Goal: Task Accomplishment & Management: Use online tool/utility

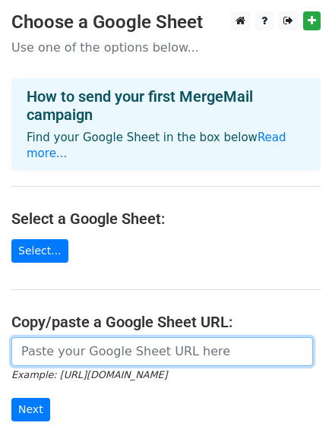
click at [51, 342] on input "url" at bounding box center [162, 351] width 302 height 29
paste input "https://docs.google.com/spreadsheets/d/1RSG_LCy3KU5wSOR3Lg2b0ZNJFKwIgqDEGWHPQav…"
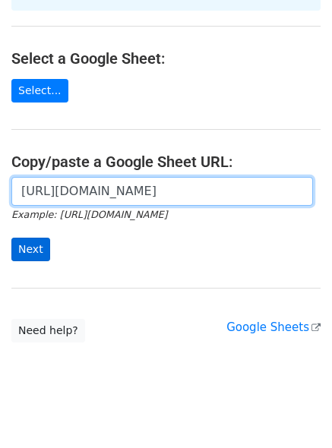
type input "[URL][DOMAIN_NAME]"
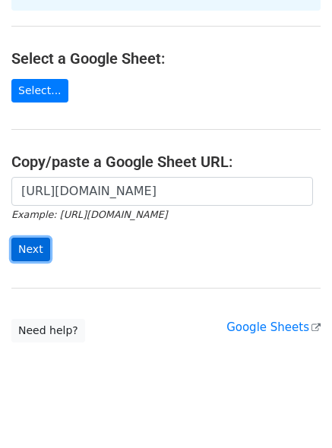
click at [26, 238] on input "Next" at bounding box center [30, 250] width 39 height 24
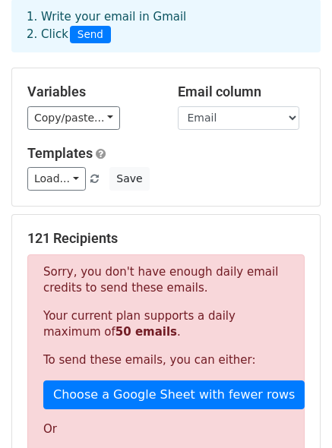
scroll to position [101, 0]
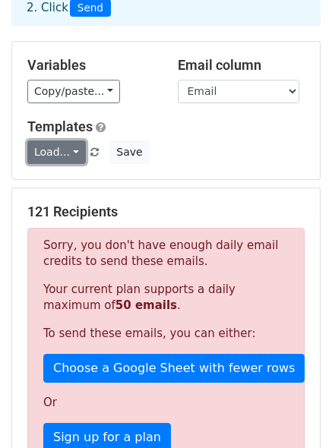
click at [67, 148] on link "Load..." at bounding box center [56, 153] width 58 height 24
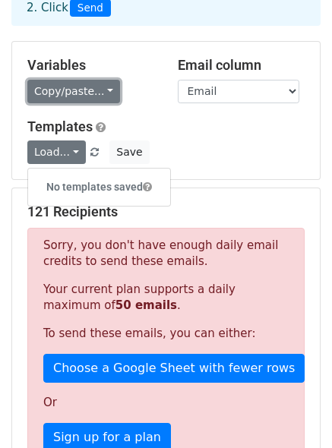
click at [69, 90] on link "Copy/paste..." at bounding box center [73, 92] width 93 height 24
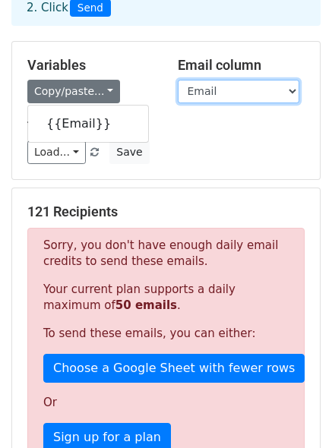
click at [229, 90] on select "Email" at bounding box center [239, 92] width 122 height 24
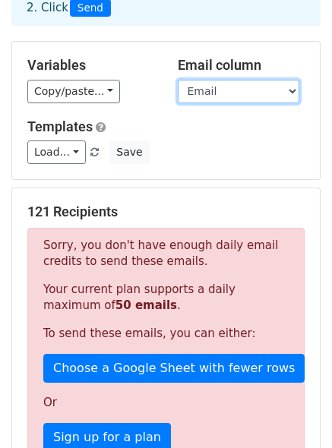
click at [178, 80] on select "Email" at bounding box center [239, 92] width 122 height 24
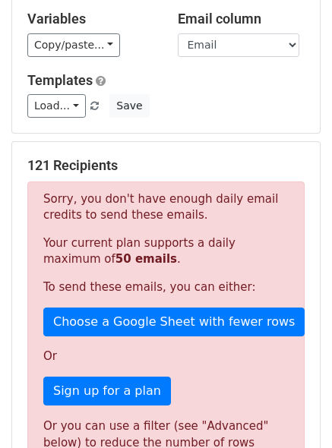
scroll to position [0, 0]
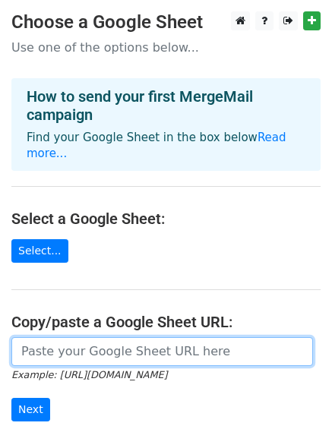
paste input "[URL][DOMAIN_NAME]"
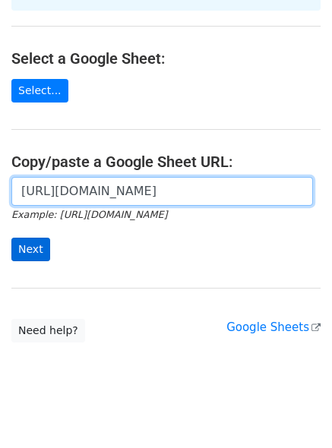
type input "[URL][DOMAIN_NAME]"
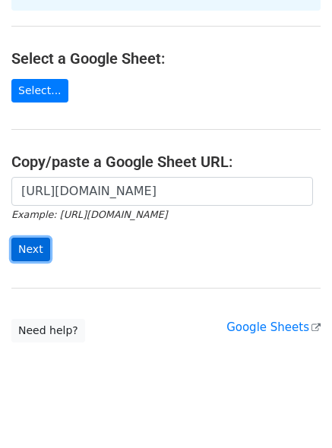
scroll to position [0, 0]
click at [25, 238] on input "Next" at bounding box center [30, 250] width 39 height 24
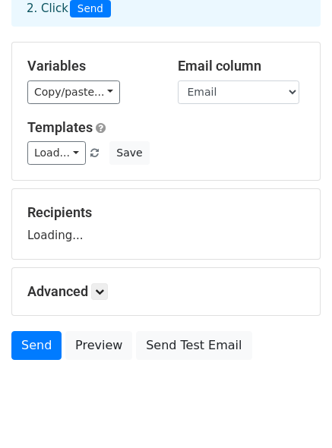
scroll to position [141, 0]
